Goal: Find specific page/section: Find specific page/section

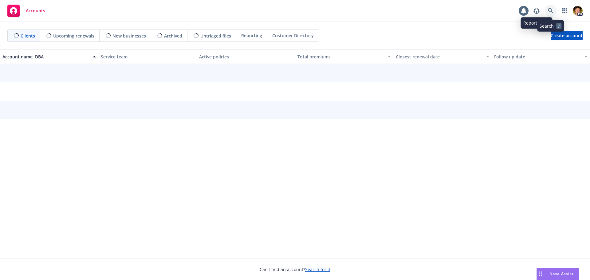
click at [551, 10] on icon at bounding box center [551, 11] width 6 height 6
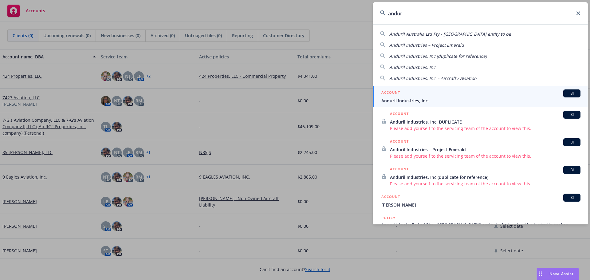
type input "andur"
click at [419, 100] on span "Anduril Industries, Inc." at bounding box center [480, 100] width 199 height 6
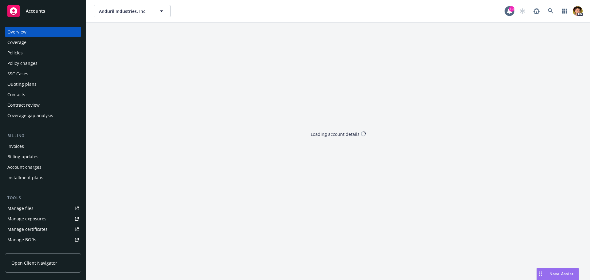
click at [24, 55] on div "Policies" at bounding box center [42, 53] width 71 height 10
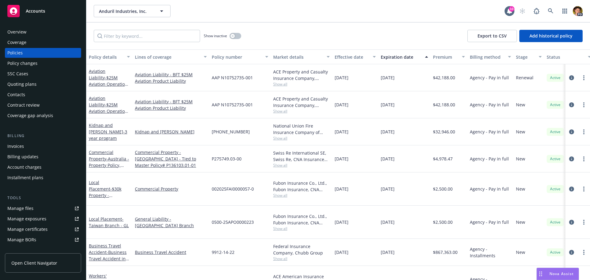
click at [164, 60] on div "Lines of coverage" at bounding box center [167, 57] width 65 height 6
